Goal: Task Accomplishment & Management: Complete application form

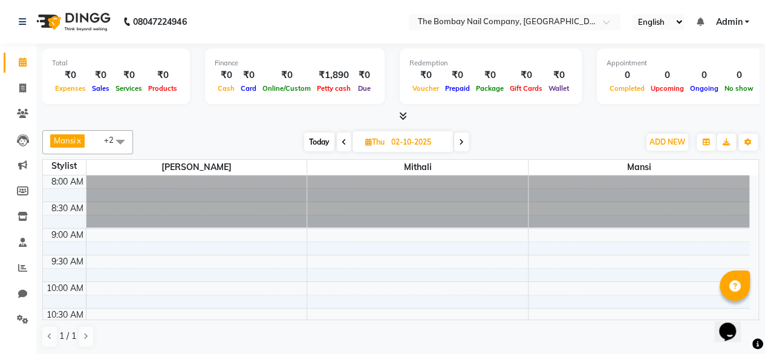
scroll to position [372, 0]
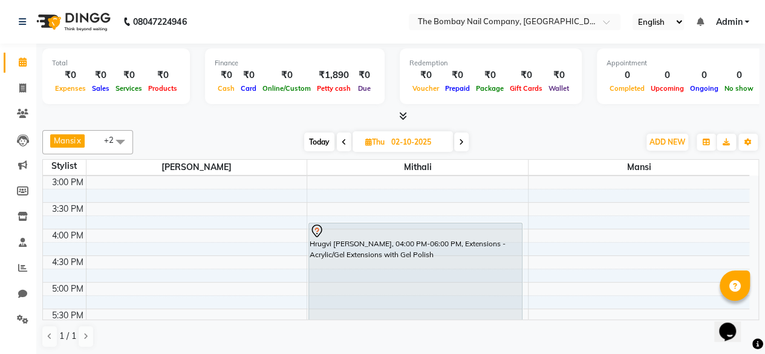
click at [74, 18] on img at bounding box center [72, 22] width 83 height 34
click at [75, 20] on img at bounding box center [72, 22] width 83 height 34
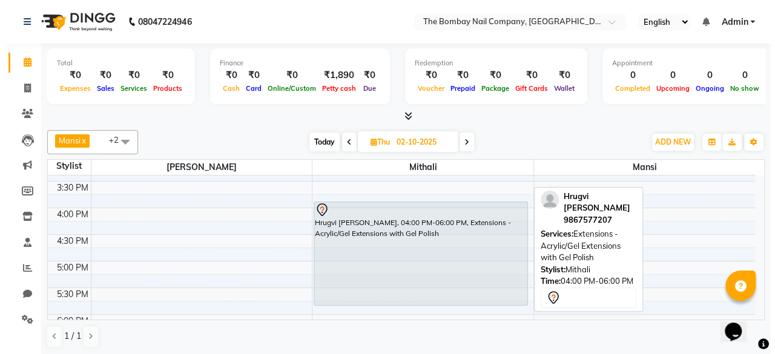
scroll to position [401, 0]
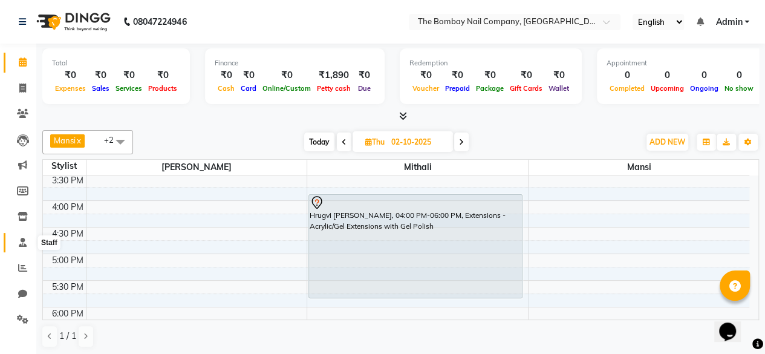
click at [19, 246] on icon at bounding box center [23, 242] width 8 height 9
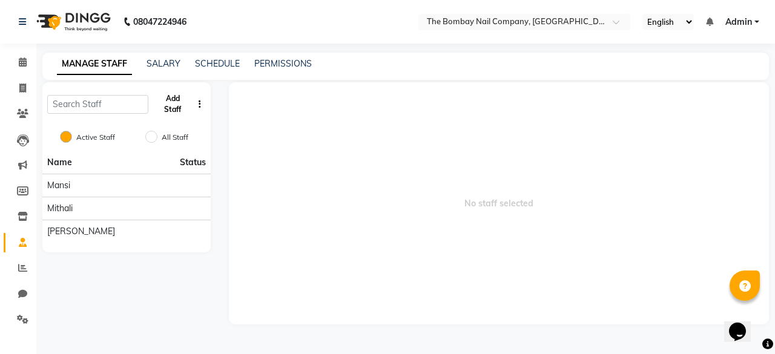
click at [170, 100] on button "Add Staff" at bounding box center [172, 103] width 39 height 31
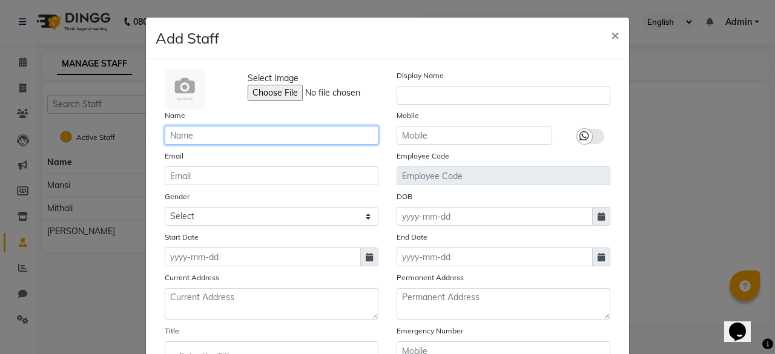
click at [215, 139] on input "text" at bounding box center [272, 135] width 214 height 19
type input "[PERSON_NAME]"
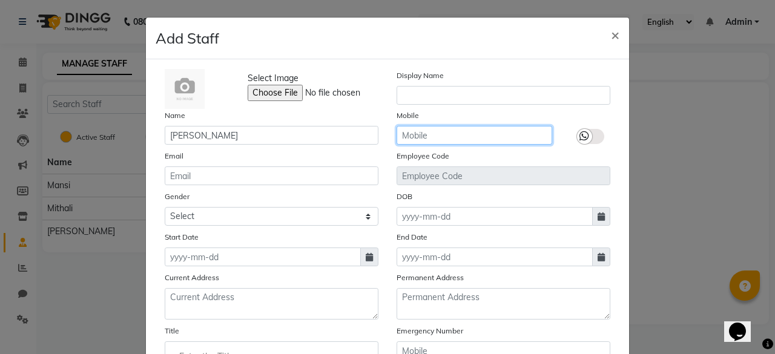
click at [442, 133] on input "text" at bounding box center [474, 135] width 156 height 19
paste input "95039 90333"
type input "95039 90333"
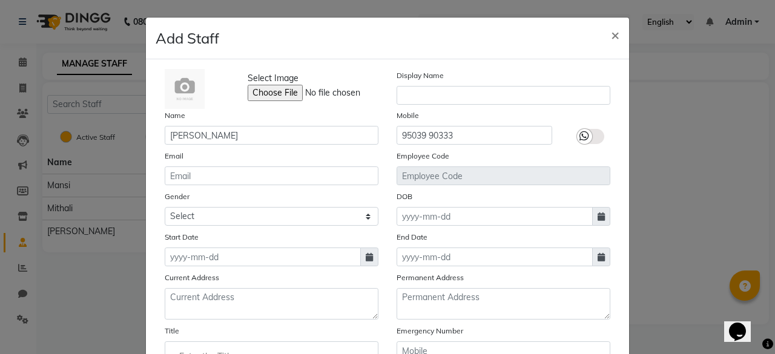
click at [365, 255] on icon at bounding box center [368, 257] width 7 height 8
select select "10"
select select "2025"
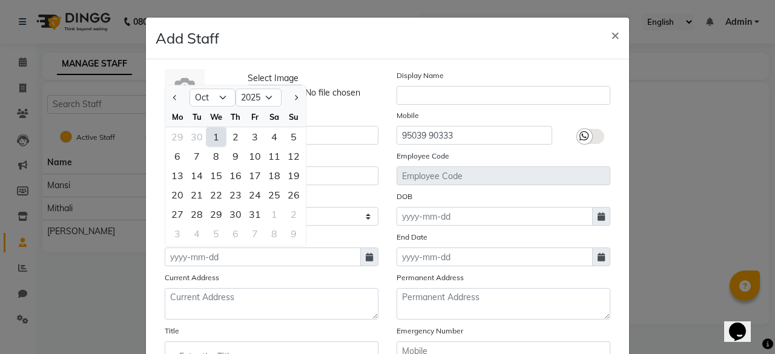
click at [208, 136] on div "1" at bounding box center [215, 136] width 19 height 19
type input "01-10-2025"
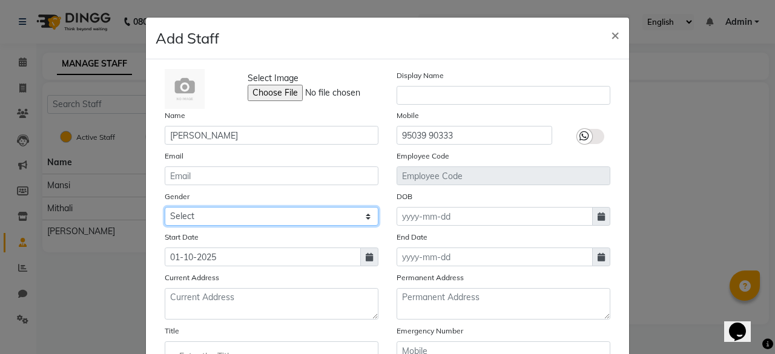
click at [292, 216] on select "Select Male Female Other Prefer Not To Say" at bounding box center [272, 216] width 214 height 19
select select "female"
click at [165, 207] on select "Select Male Female Other Prefer Not To Say" at bounding box center [272, 216] width 214 height 19
click at [156, 246] on div "Start Date 01-10-2025" at bounding box center [272, 249] width 232 height 36
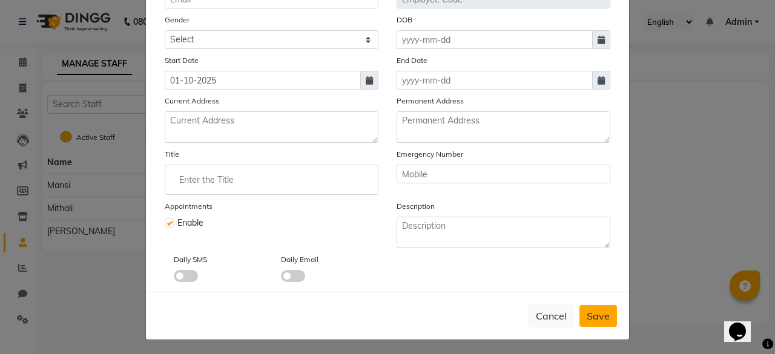
click at [586, 310] on span "Save" at bounding box center [597, 316] width 23 height 12
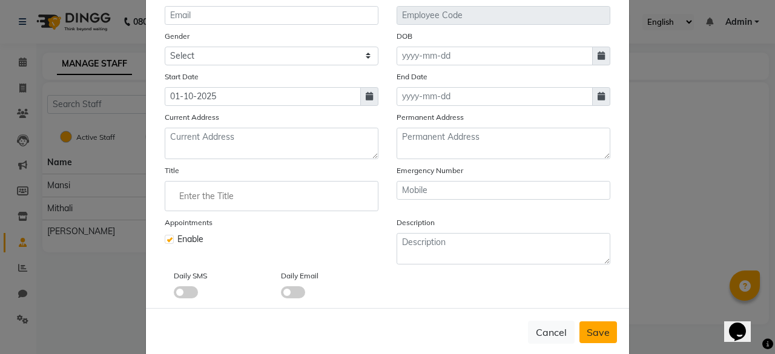
scroll to position [193, 0]
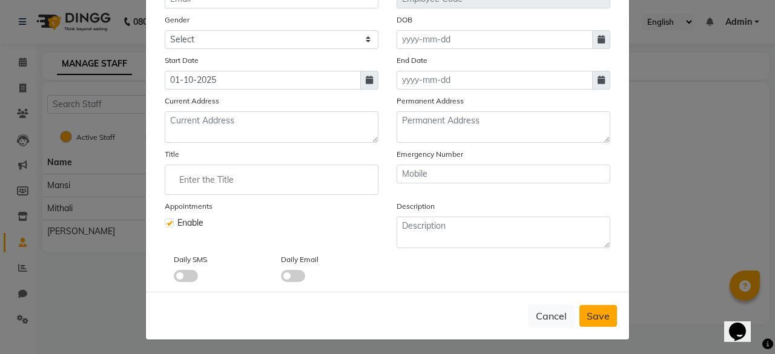
click at [593, 316] on span "Save" at bounding box center [597, 316] width 23 height 12
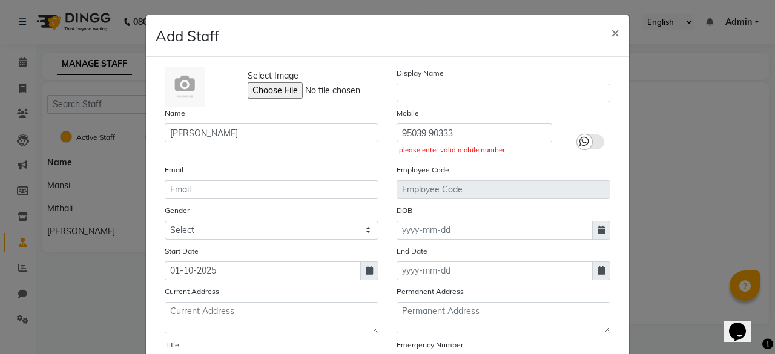
scroll to position [2, 0]
click at [474, 133] on input "95039 90333" at bounding box center [474, 133] width 156 height 19
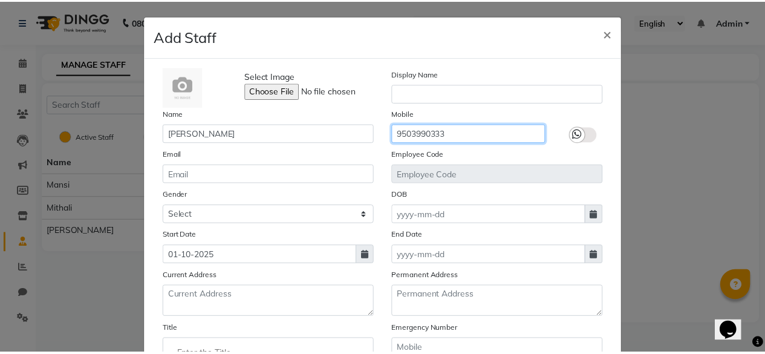
scroll to position [177, 0]
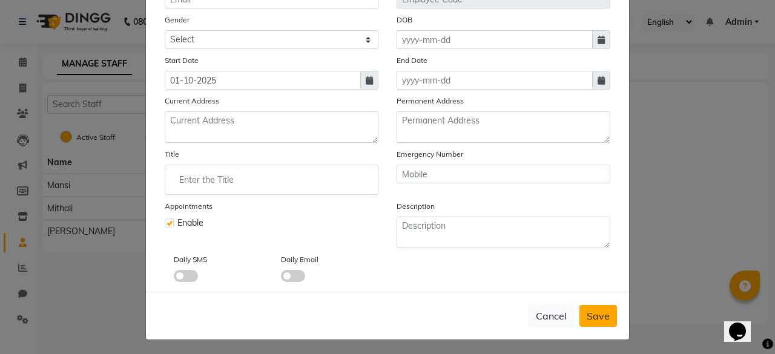
type input "9503990333"
click at [605, 305] on button "Save" at bounding box center [598, 316] width 38 height 22
select select
checkbox input "false"
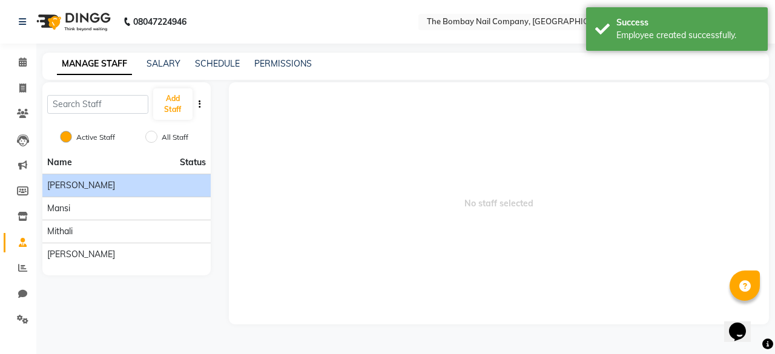
click at [145, 180] on div "[PERSON_NAME]" at bounding box center [126, 185] width 159 height 13
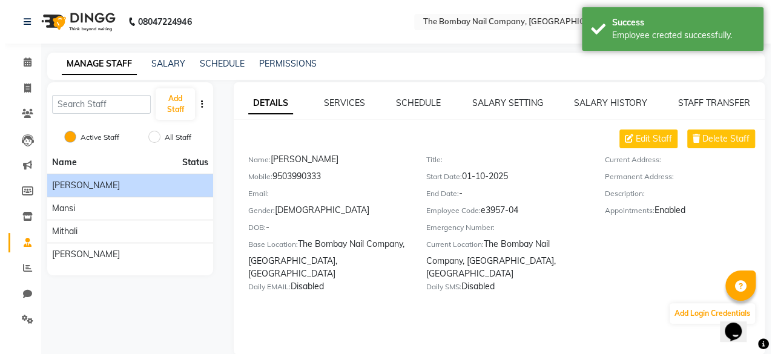
scroll to position [18, 0]
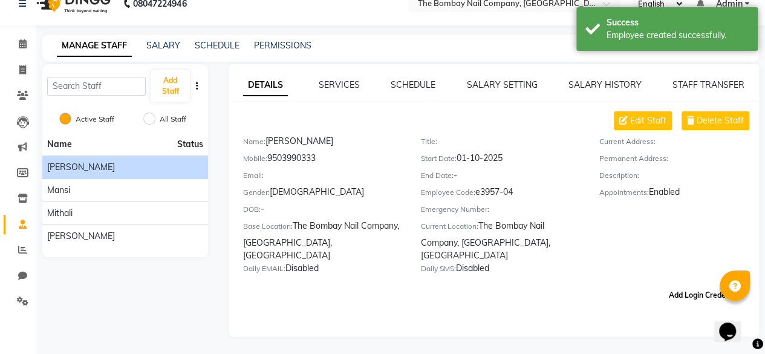
click at [692, 285] on button "Add Login Credentials" at bounding box center [706, 295] width 85 height 21
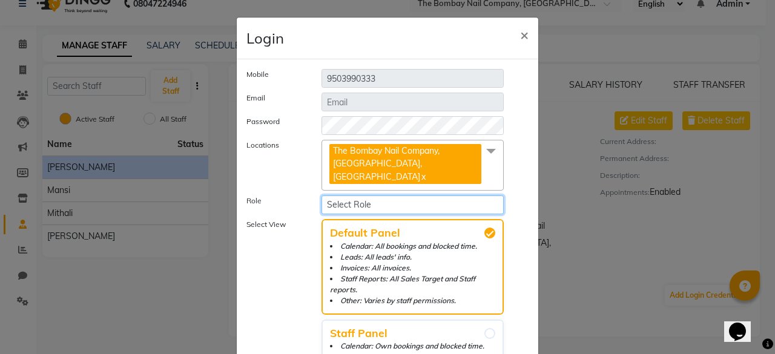
click at [347, 195] on select "Select Role Operator Manager Administrator" at bounding box center [412, 204] width 182 height 19
select select "5947"
click at [321, 195] on select "Select Role Operator Manager Administrator" at bounding box center [412, 204] width 182 height 19
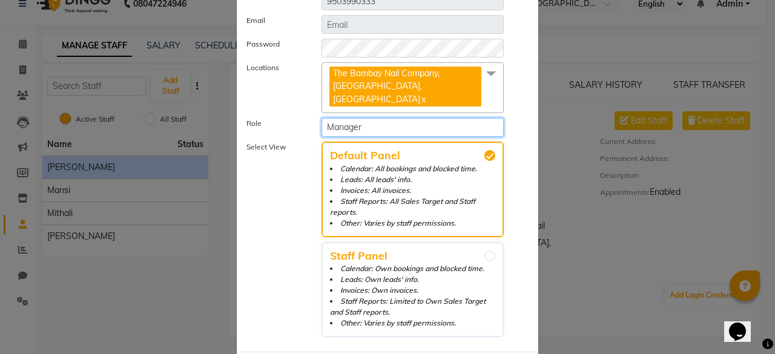
scroll to position [79, 0]
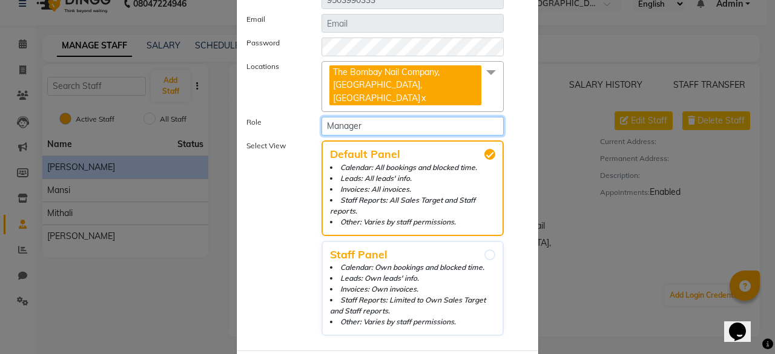
click at [395, 117] on select "Select Role Operator Manager Administrator" at bounding box center [412, 126] width 182 height 19
click at [321, 117] on select "Select Role Operator Manager Administrator" at bounding box center [412, 126] width 182 height 19
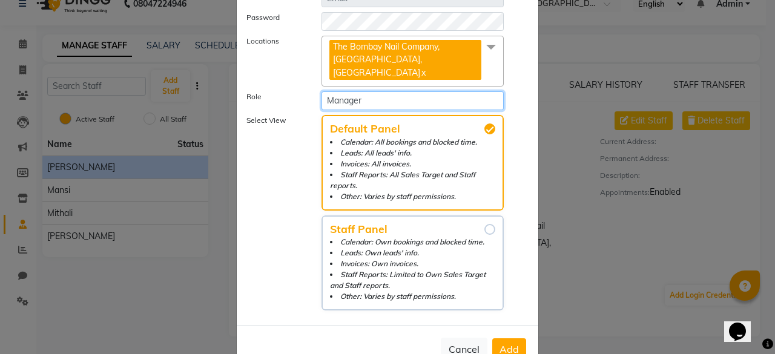
scroll to position [107, 0]
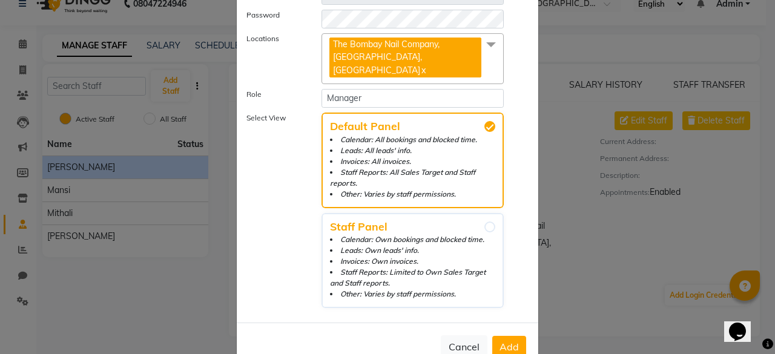
click at [505, 341] on span "Add" at bounding box center [508, 347] width 19 height 12
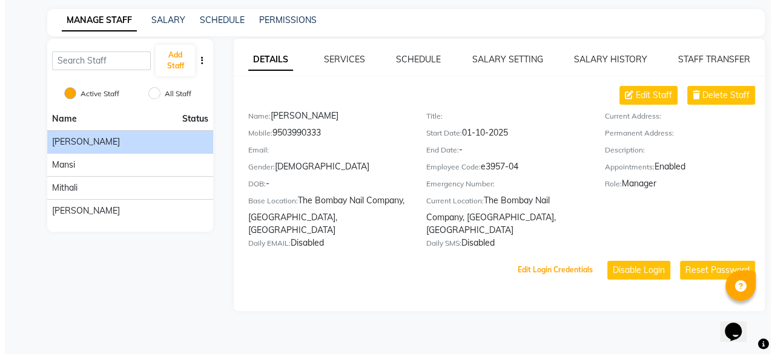
scroll to position [0, 0]
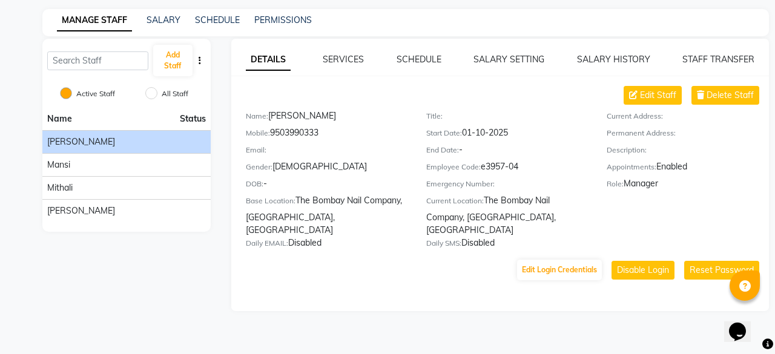
click at [300, 134] on div "Mobile: 9503990333" at bounding box center [327, 134] width 162 height 17
copy div "9503990333"
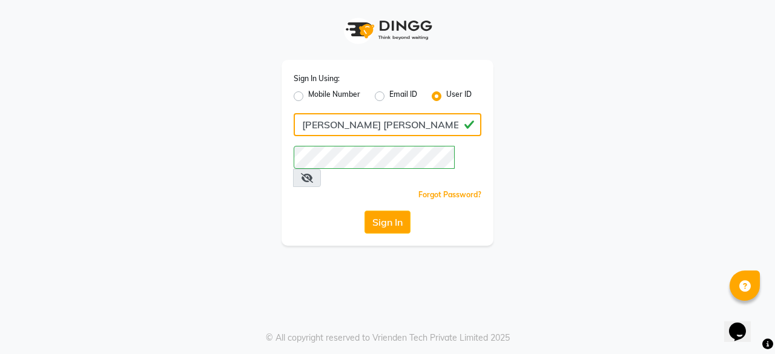
click at [424, 123] on input "[PERSON_NAME] [PERSON_NAME]" at bounding box center [387, 124] width 188 height 23
paste input "9503990333"
type input "9503990333"
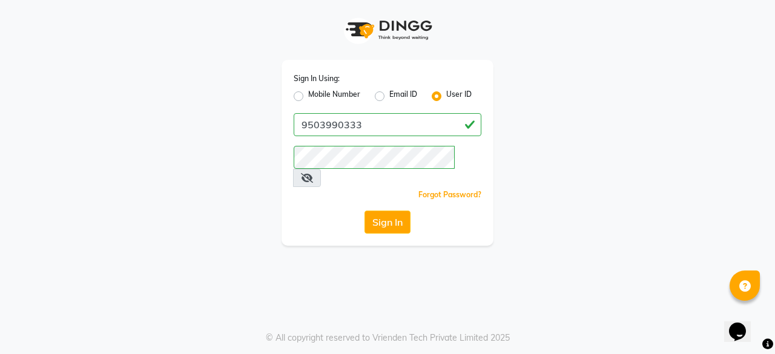
click at [289, 203] on div "Sign In Using: Mobile Number Email ID User ID 9503990333 Remember me Forgot Pas…" at bounding box center [387, 153] width 212 height 186
click at [390, 211] on button "Sign In" at bounding box center [387, 222] width 46 height 23
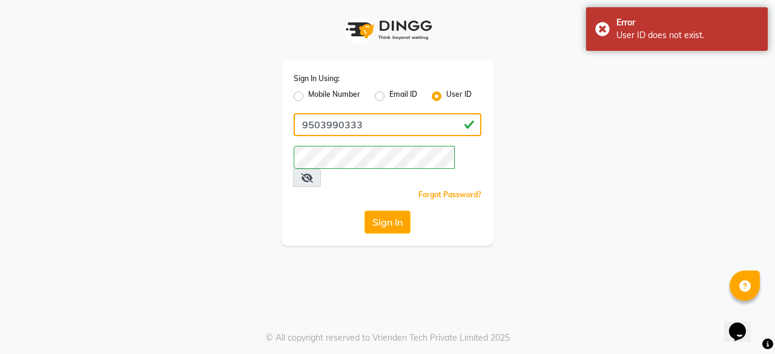
click at [411, 119] on input "9503990333" at bounding box center [387, 124] width 188 height 23
click at [401, 113] on input "Username" at bounding box center [387, 124] width 188 height 23
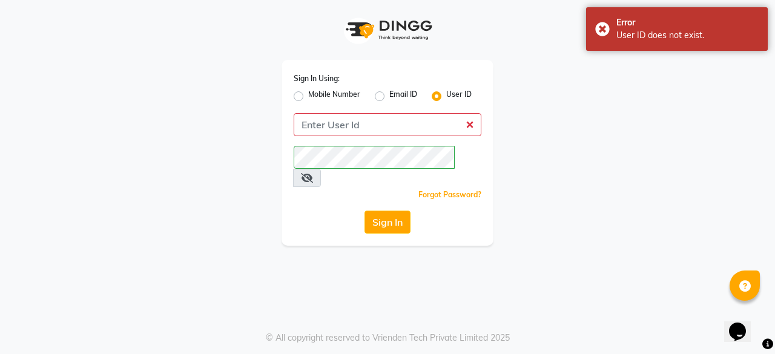
click at [304, 92] on div "Mobile Number" at bounding box center [326, 96] width 67 height 15
click at [308, 99] on label "Mobile Number" at bounding box center [334, 96] width 52 height 15
click at [308, 97] on input "Mobile Number" at bounding box center [312, 93] width 8 height 8
radio input "true"
radio input "false"
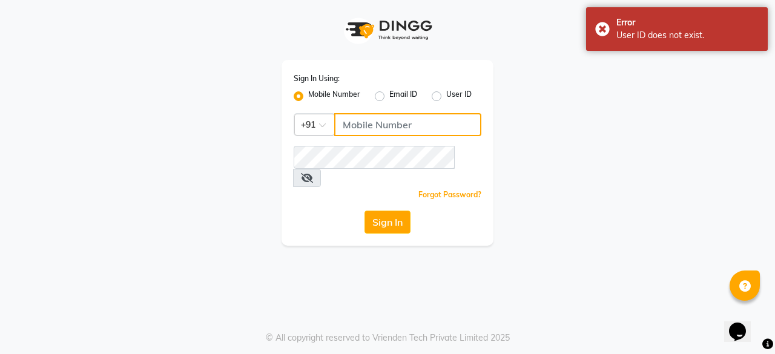
click at [382, 126] on input "Username" at bounding box center [407, 124] width 147 height 23
click at [381, 132] on input "Username" at bounding box center [407, 124] width 147 height 23
paste input "9503990333"
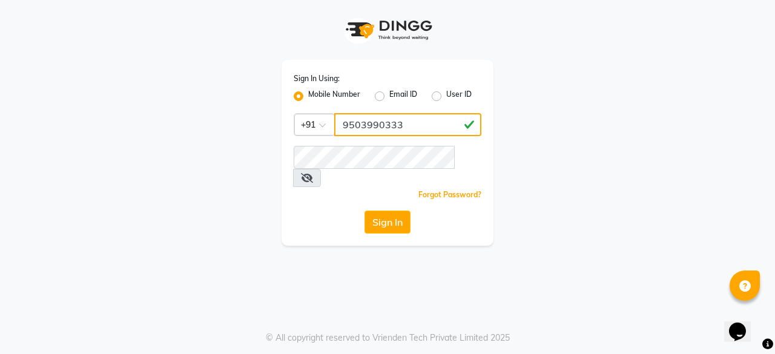
type input "9503990333"
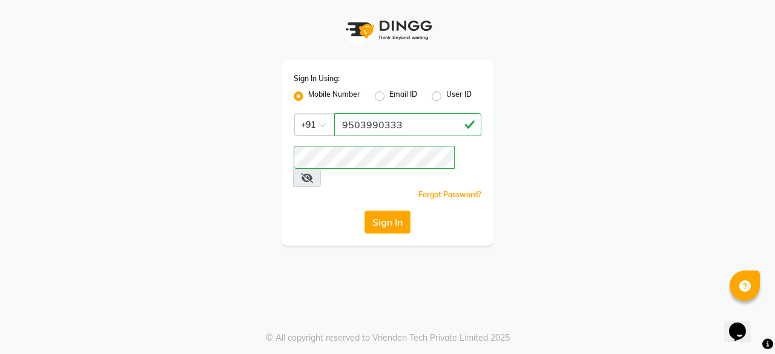
click at [315, 186] on div "Sign In Using: Mobile Number Email ID User ID Country Code × +91 9503990333 Rem…" at bounding box center [387, 153] width 212 height 186
click at [380, 211] on button "Sign In" at bounding box center [387, 222] width 46 height 23
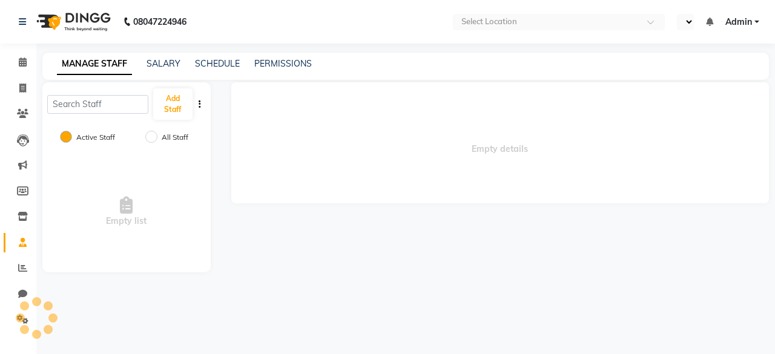
select select "en"
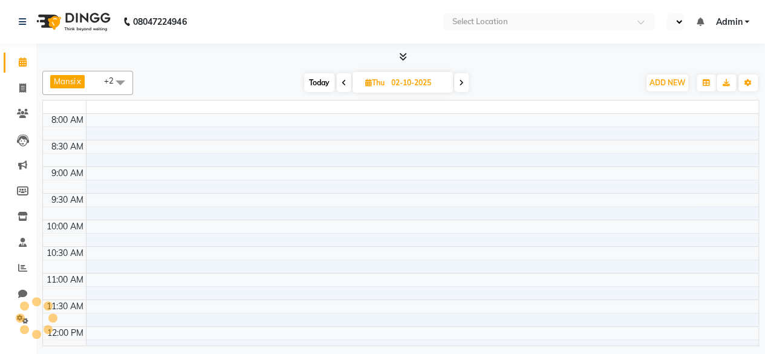
scroll to position [454, 0]
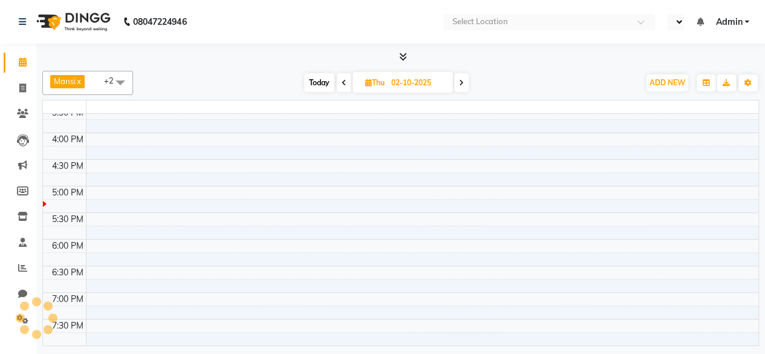
select select "en"
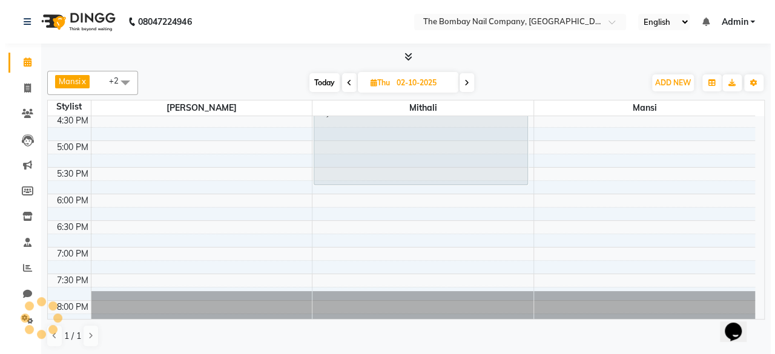
scroll to position [0, 0]
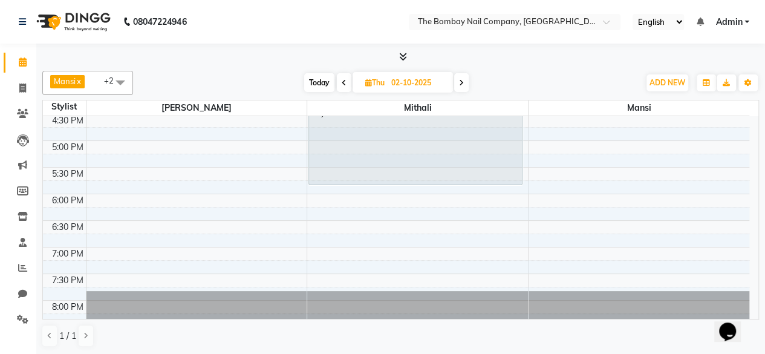
click at [739, 18] on span "Admin" at bounding box center [729, 22] width 27 height 13
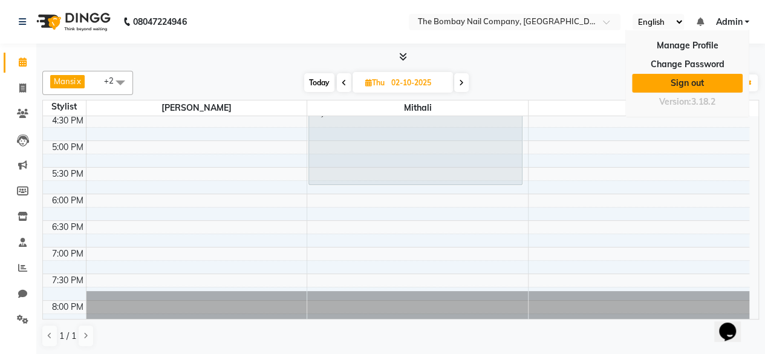
click at [723, 78] on link "Sign out" at bounding box center [687, 83] width 111 height 19
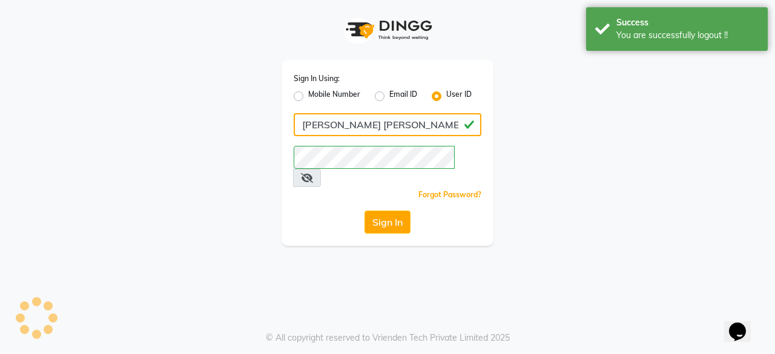
click at [363, 129] on input "[PERSON_NAME] [PERSON_NAME]" at bounding box center [387, 124] width 188 height 23
paste input "95039 90333"
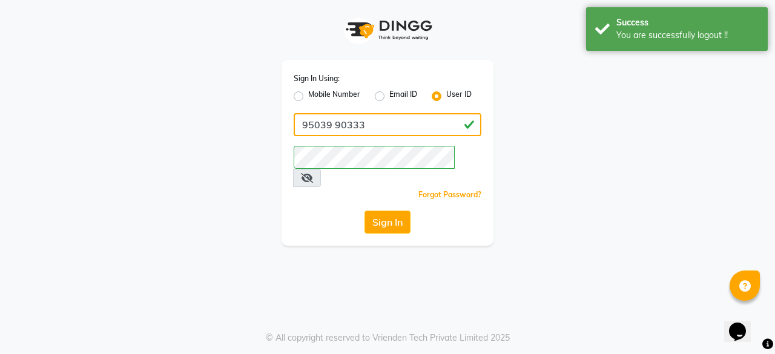
click at [336, 122] on input "95039 90333" at bounding box center [387, 124] width 188 height 23
type input "9503990333"
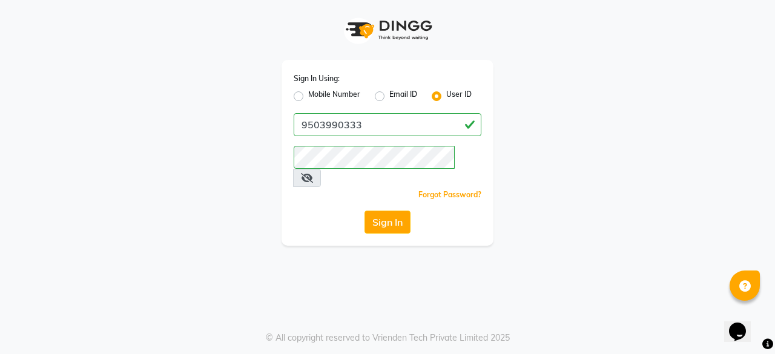
click at [516, 174] on div "Sign In Using: Mobile Number Email ID User ID 9503990333 Remember me Forgot Pas…" at bounding box center [387, 123] width 690 height 246
click at [396, 211] on button "Sign In" at bounding box center [387, 222] width 46 height 23
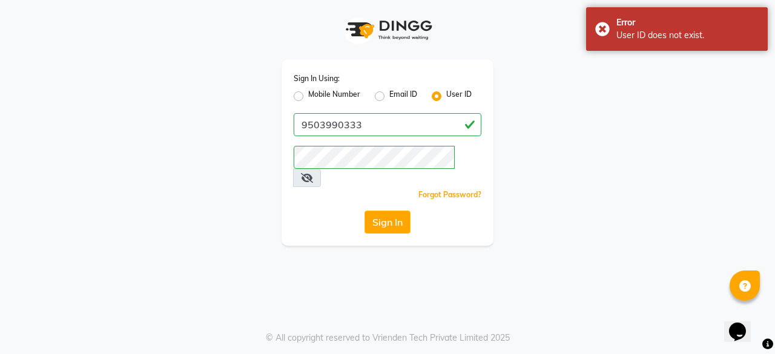
click at [313, 173] on icon at bounding box center [307, 178] width 12 height 10
click at [396, 211] on button "Sign In" at bounding box center [387, 222] width 46 height 23
click at [388, 211] on button "Sign In" at bounding box center [387, 222] width 46 height 23
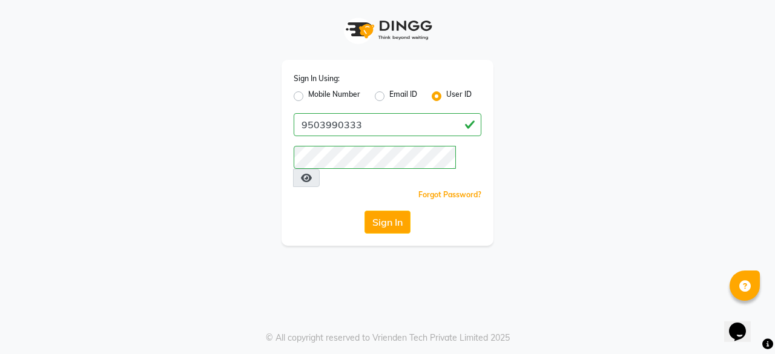
click at [301, 91] on div "Mobile Number" at bounding box center [326, 96] width 67 height 15
click at [308, 97] on label "Mobile Number" at bounding box center [334, 96] width 52 height 15
click at [308, 97] on input "Mobile Number" at bounding box center [312, 93] width 8 height 8
radio input "true"
radio input "false"
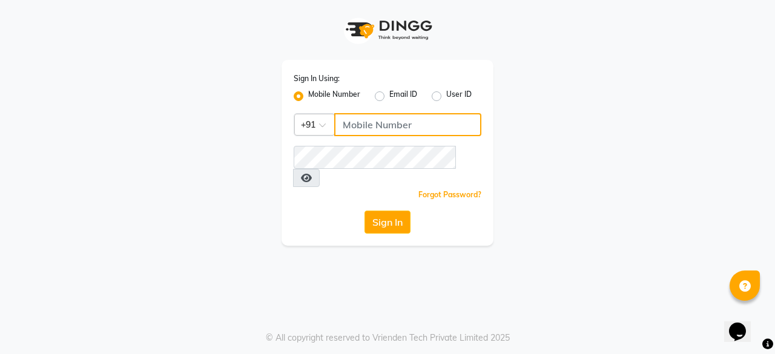
click at [340, 125] on input "Username" at bounding box center [407, 124] width 147 height 23
paste input "9503990333"
type input "9503990333"
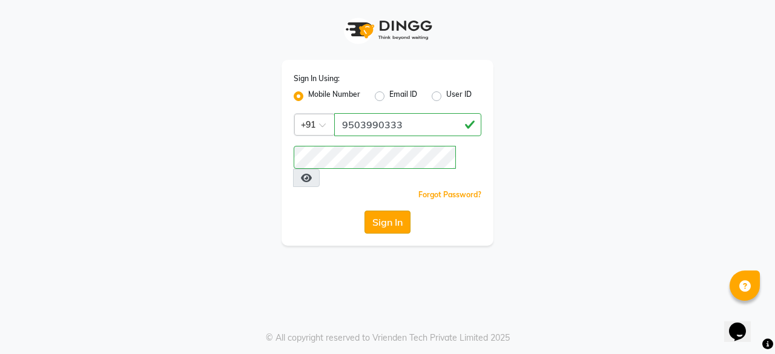
click at [384, 211] on button "Sign In" at bounding box center [387, 222] width 46 height 23
